Goal: Task Accomplishment & Management: Use online tool/utility

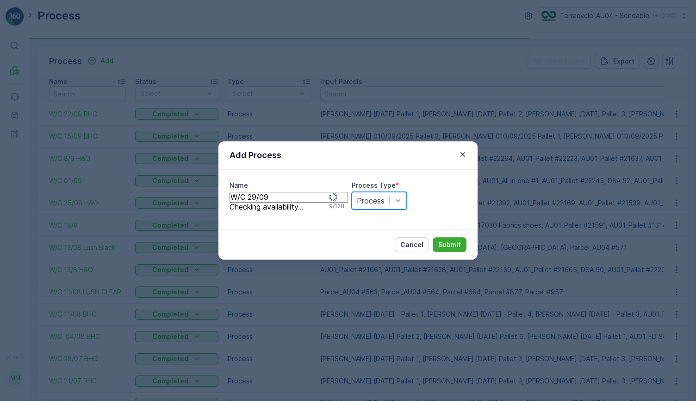
click at [302, 202] on input "W/C 29/09" at bounding box center [289, 197] width 119 height 10
type input "W/C 29/09 BHC"
click at [385, 195] on div at bounding box center [371, 200] width 28 height 10
click at [441, 249] on p "Submit" at bounding box center [449, 244] width 23 height 9
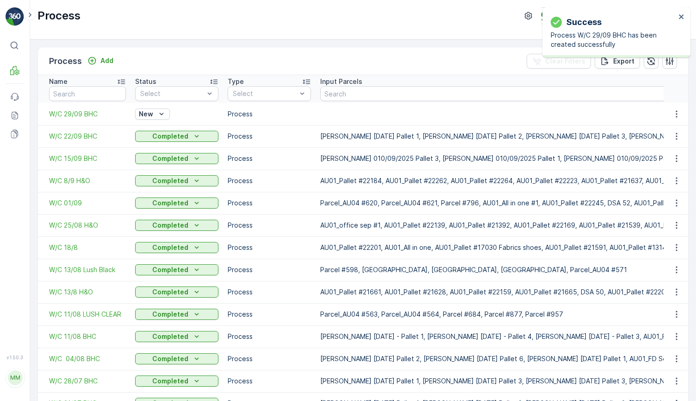
click at [78, 117] on span "W/C 29/09 BHC" at bounding box center [87, 113] width 77 height 9
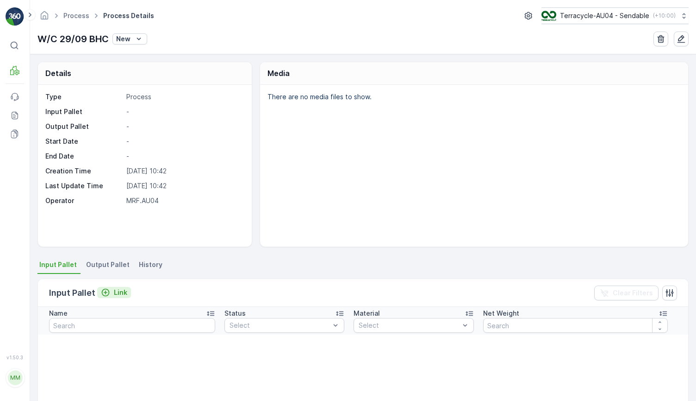
click at [116, 293] on p "Link" at bounding box center [120, 292] width 13 height 9
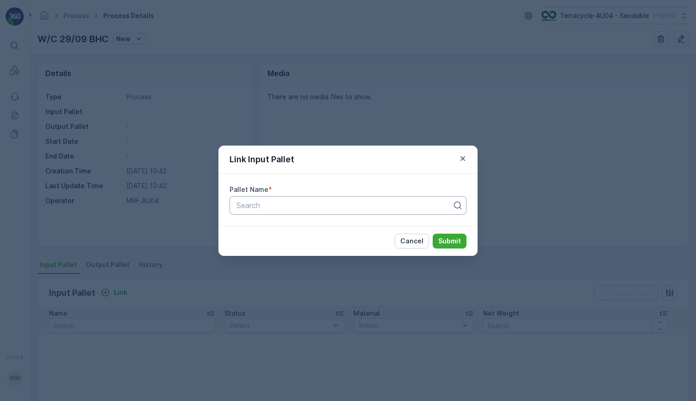
click at [260, 207] on div at bounding box center [345, 205] width 218 height 8
type input "17/09"
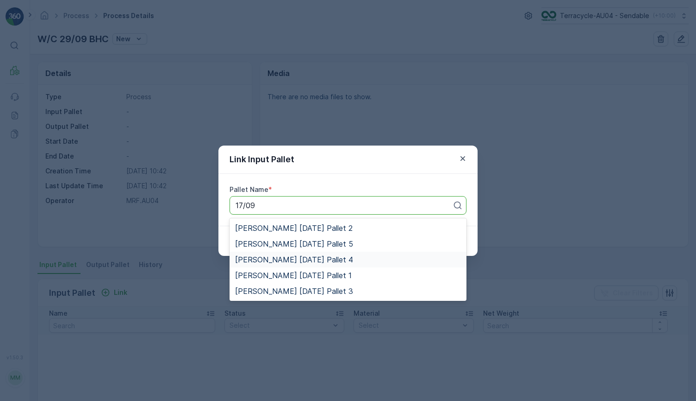
click at [319, 263] on span "[PERSON_NAME] [DATE] Pallet 4" at bounding box center [294, 259] width 118 height 8
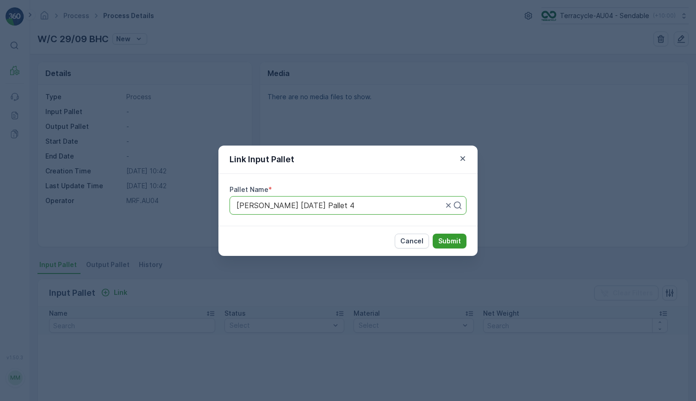
click at [446, 241] on p "Submit" at bounding box center [449, 240] width 23 height 9
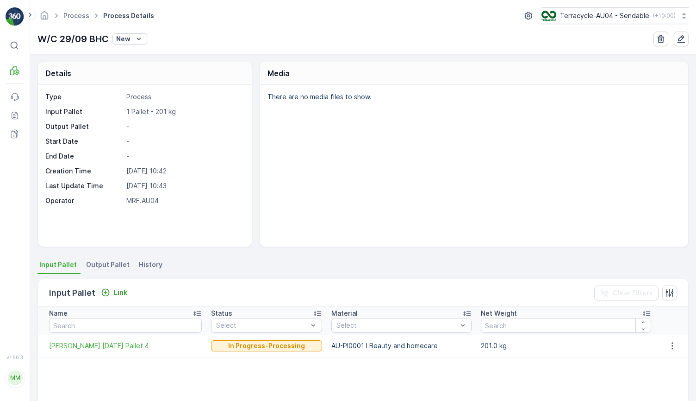
click at [115, 301] on div "Input Pallet Link Clear Filters" at bounding box center [363, 293] width 651 height 28
click at [115, 285] on div "Input Pallet Link Clear Filters" at bounding box center [363, 293] width 651 height 28
click at [127, 290] on button "Link" at bounding box center [114, 292] width 34 height 11
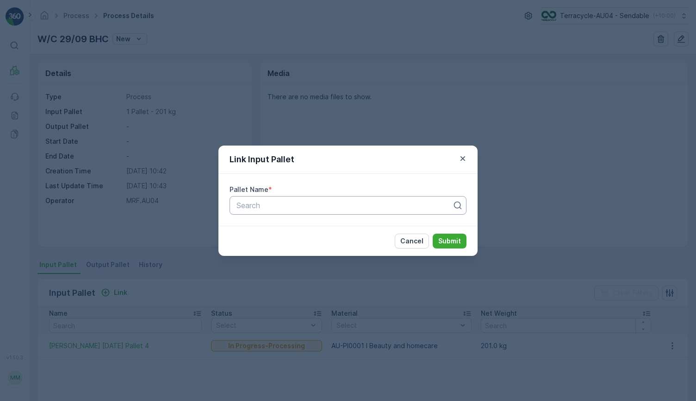
click at [319, 205] on div at bounding box center [345, 205] width 218 height 8
type input "17/09"
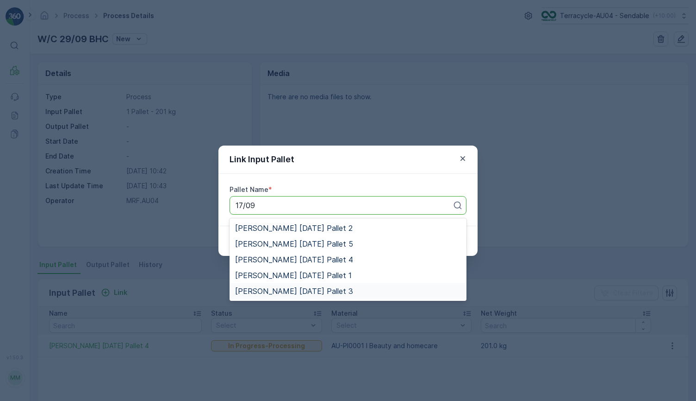
click at [360, 291] on div "[PERSON_NAME] [DATE] Pallet 3" at bounding box center [348, 291] width 226 height 8
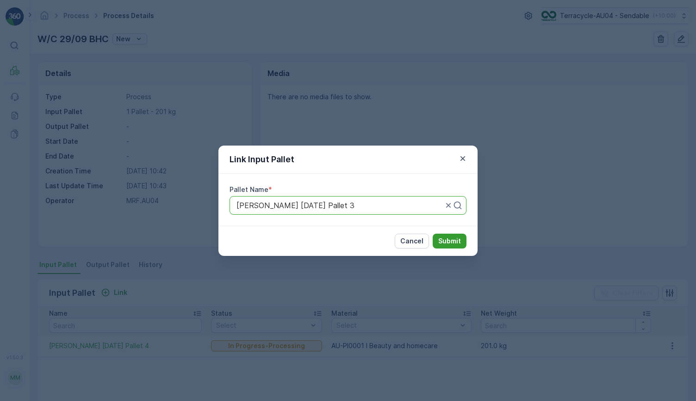
click at [452, 237] on p "Submit" at bounding box center [449, 240] width 23 height 9
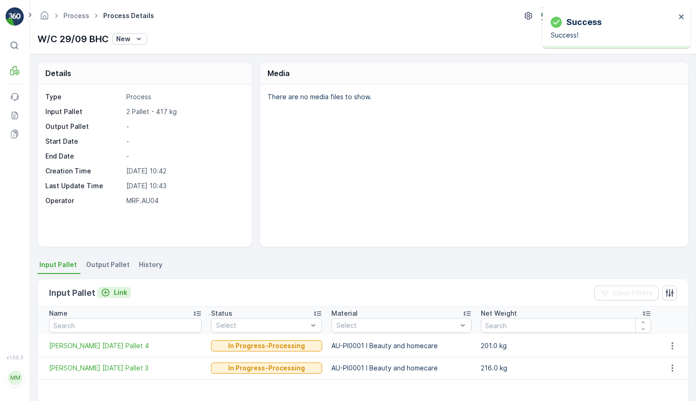
click at [125, 293] on p "Link" at bounding box center [120, 292] width 13 height 9
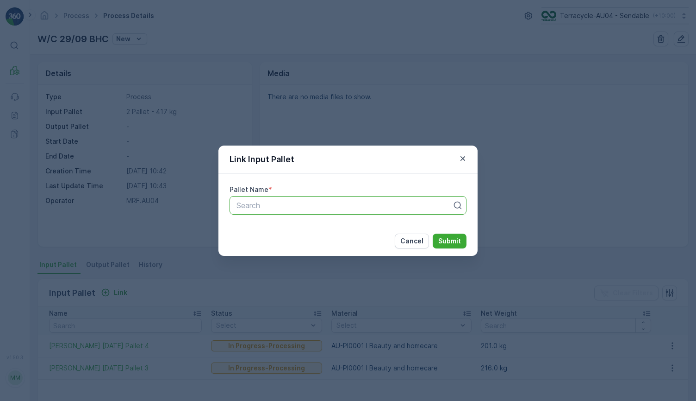
click at [309, 203] on div at bounding box center [345, 205] width 218 height 8
type input "17/09"
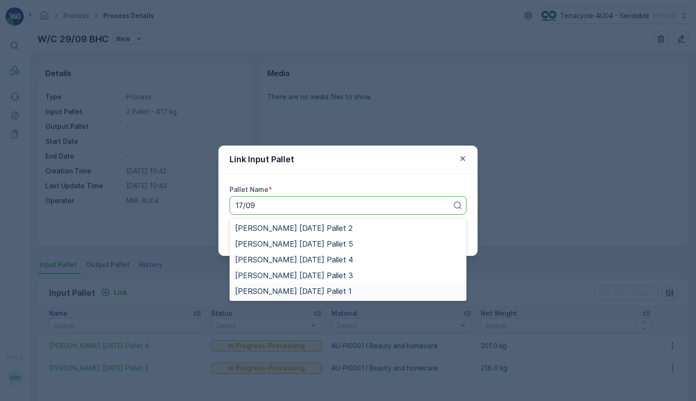
click at [335, 289] on span "[PERSON_NAME] [DATE] Pallet 1" at bounding box center [293, 291] width 117 height 8
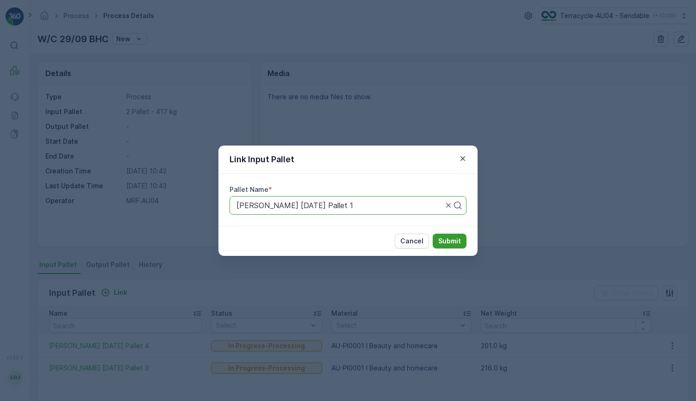
click at [439, 239] on p "Submit" at bounding box center [449, 240] width 23 height 9
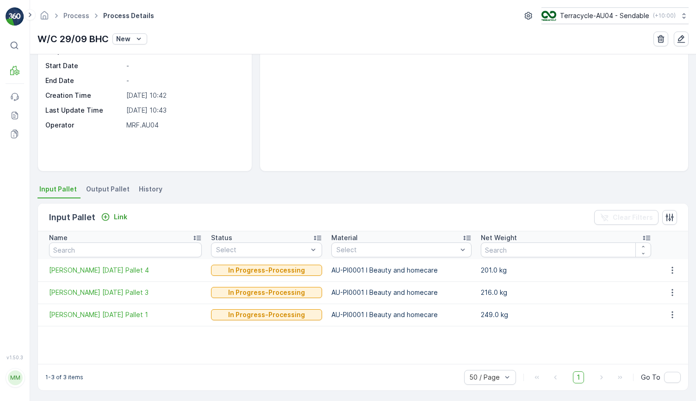
scroll to position [77, 0]
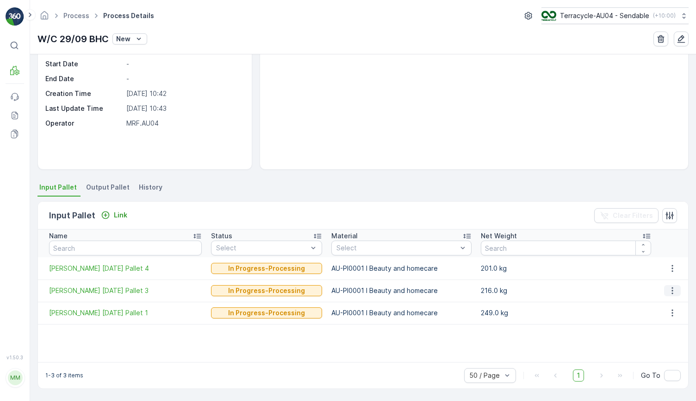
click at [672, 290] on icon "button" at bounding box center [672, 290] width 1 height 7
click at [682, 306] on span "Detach" at bounding box center [674, 302] width 25 height 8
click at [673, 310] on icon "button" at bounding box center [672, 312] width 9 height 9
click at [671, 328] on div "Detach" at bounding box center [674, 324] width 25 height 8
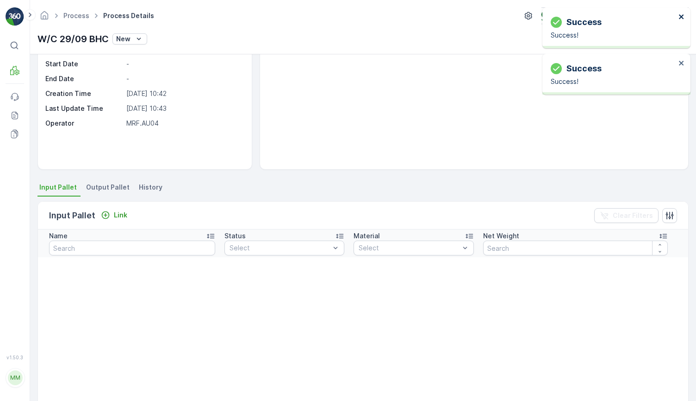
click at [684, 15] on icon "close" at bounding box center [682, 16] width 6 height 7
click at [685, 18] on div "Success Success!" at bounding box center [617, 27] width 148 height 41
